Goal: Task Accomplishment & Management: Manage account settings

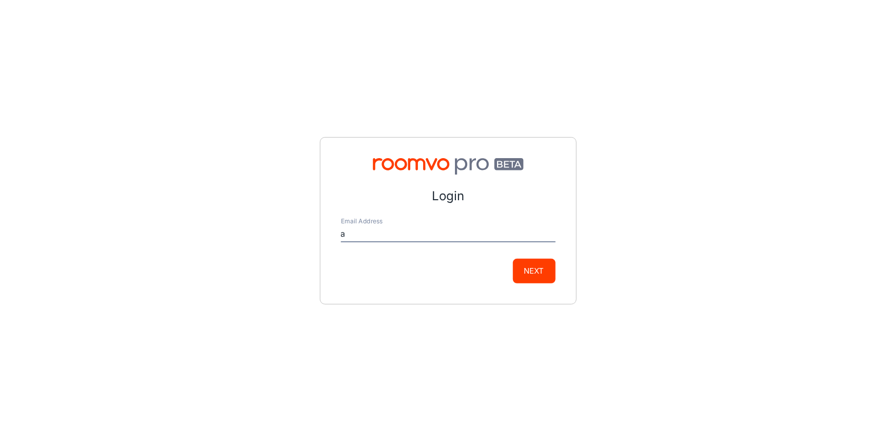
type input "[EMAIL_ADDRESS][DOMAIN_NAME]"
click at [535, 269] on button "Next" at bounding box center [534, 271] width 43 height 25
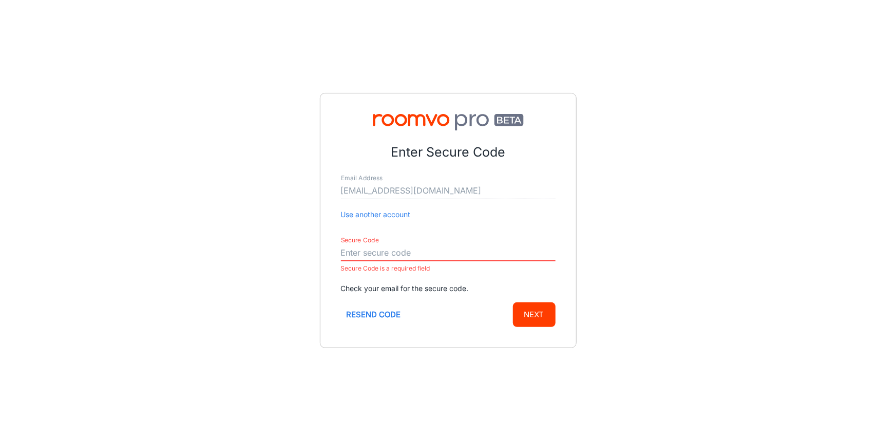
click at [369, 319] on button "Resend code" at bounding box center [374, 314] width 66 height 25
click at [433, 247] on input "Secure Code" at bounding box center [448, 253] width 215 height 16
paste input "489527"
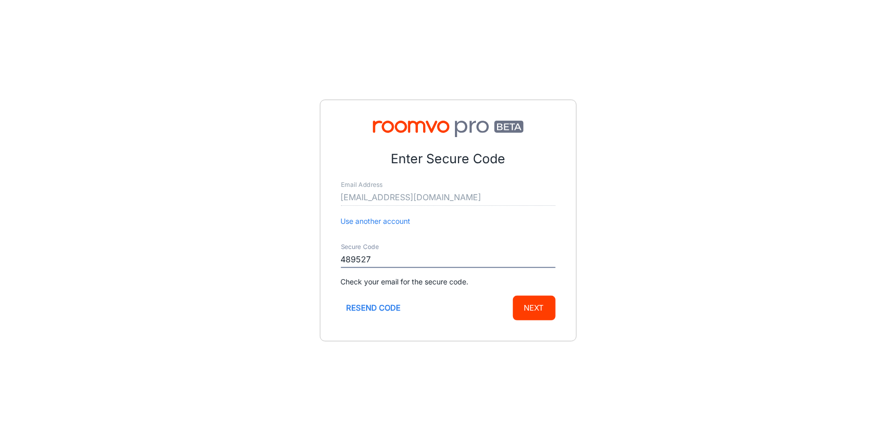
type input "489527"
click at [546, 304] on button "Next" at bounding box center [534, 308] width 43 height 25
